Goal: Task Accomplishment & Management: Manage account settings

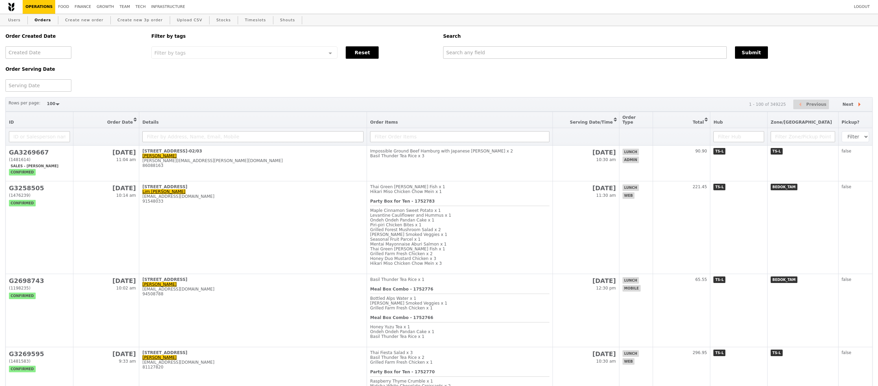
select select "100"
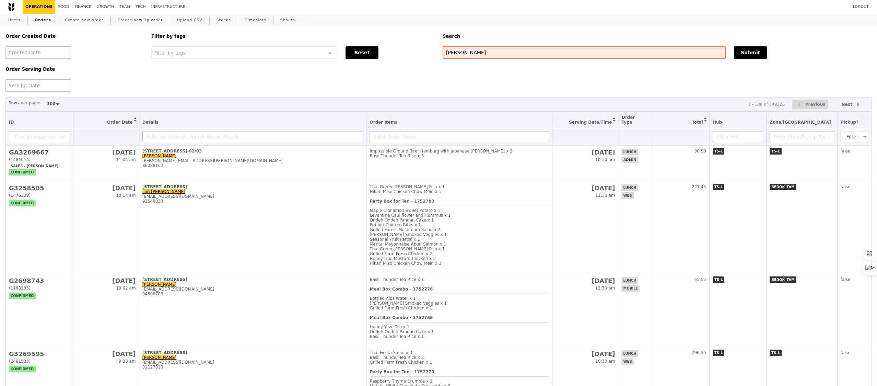
type input "jenny"
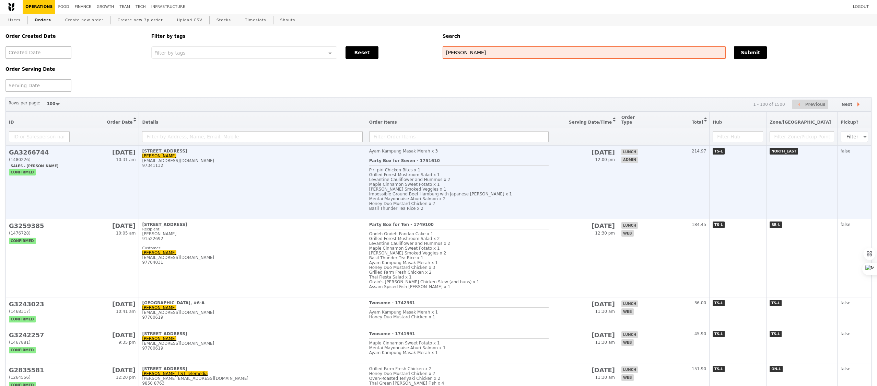
click at [247, 198] on td "5 Ang Mo Kio Street 62, #01-01 Jenny Hoe jennyhoe@ncs.com.sg 97341132" at bounding box center [252, 181] width 227 height 73
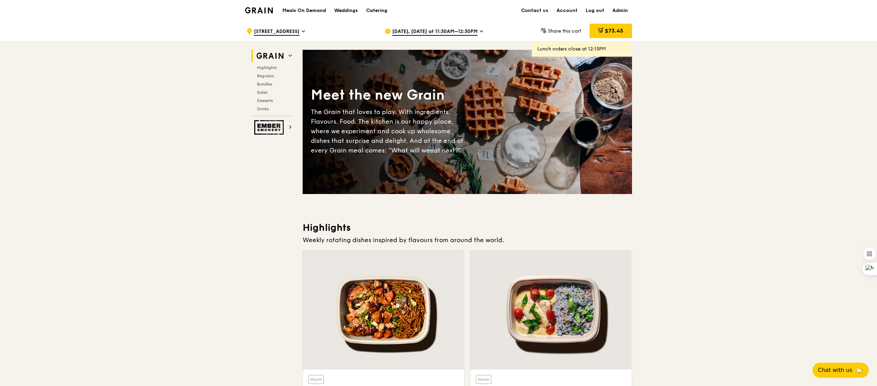
click at [419, 32] on span "[DATE], [DATE] at 11:30AM–12:30PM" at bounding box center [434, 32] width 85 height 8
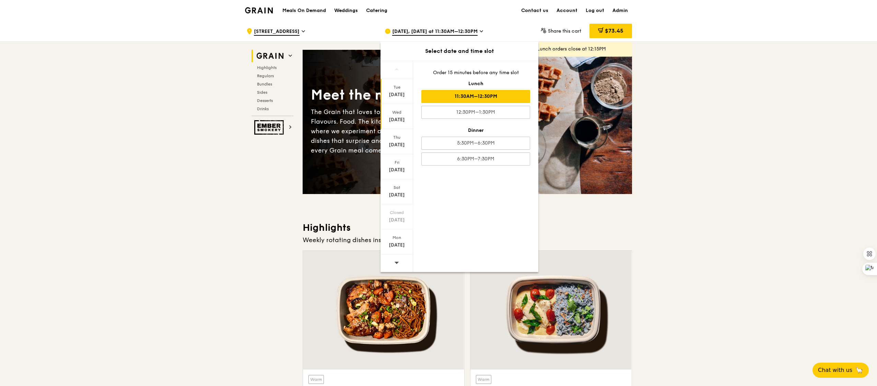
click at [391, 113] on div "Wed" at bounding box center [397, 111] width 31 height 5
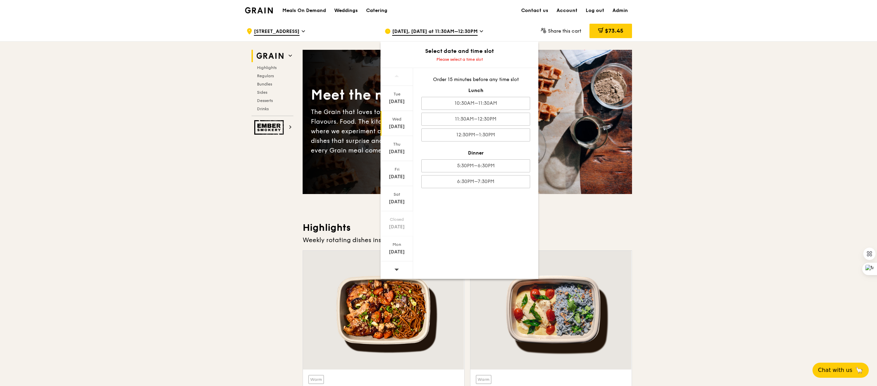
click at [486, 17] on div "Meals On Demand Weddings Catering Contact us Account Log out Admin" at bounding box center [438, 10] width 387 height 21
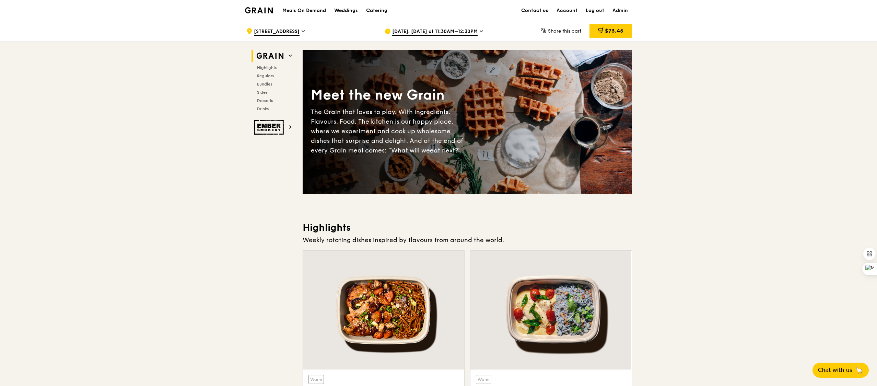
click at [466, 32] on span "[DATE], [DATE] at 11:30AM–12:30PM" at bounding box center [434, 32] width 85 height 8
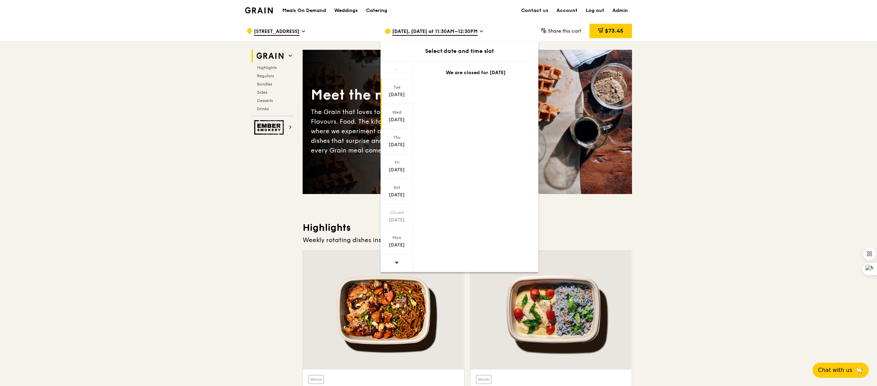
click at [397, 115] on div "[DATE]" at bounding box center [396, 116] width 33 height 25
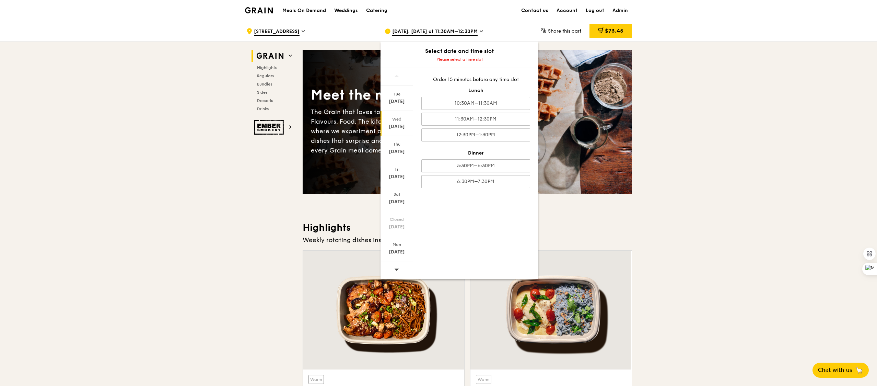
drag, startPoint x: 487, startPoint y: 32, endPoint x: 487, endPoint y: 26, distance: 5.5
click at [487, 26] on div "[DATE], [DATE] at 11:30AM–12:30PM" at bounding box center [448, 31] width 127 height 21
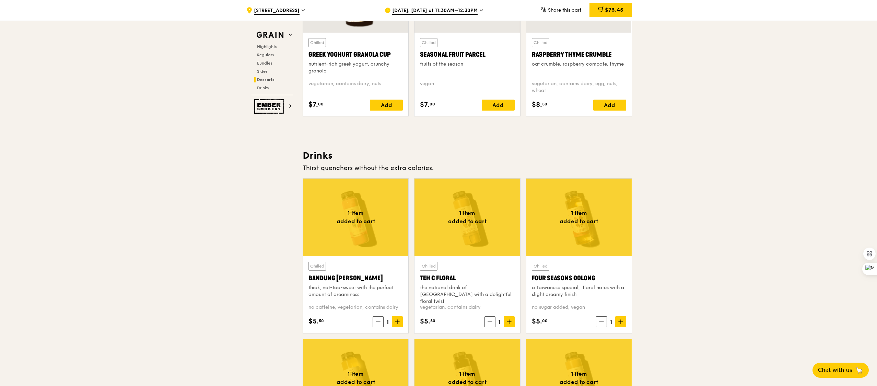
scroll to position [2251, 0]
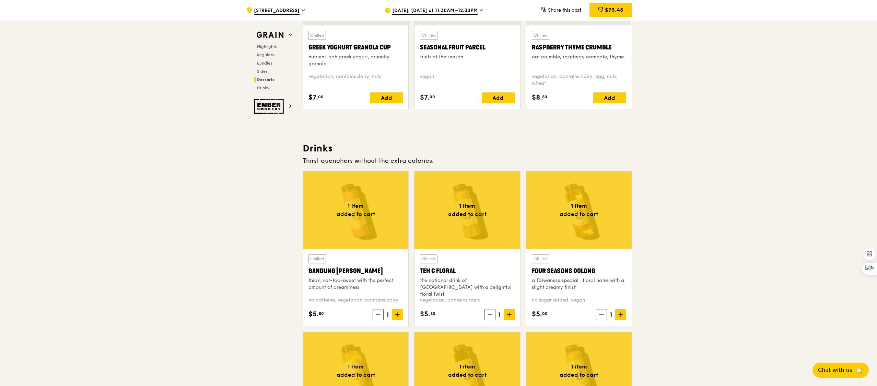
click at [483, 163] on div "Thirst quenchers without the extra calories." at bounding box center [467, 161] width 329 height 10
